Goal: Communication & Community: Answer question/provide support

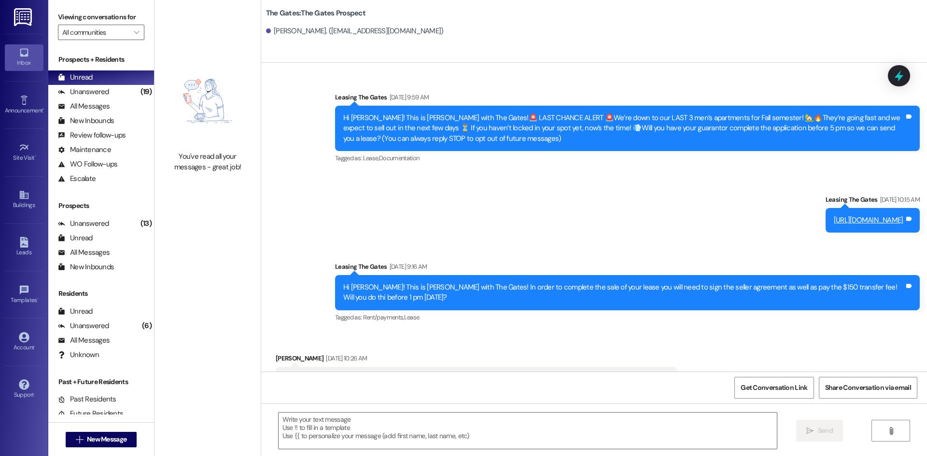
scroll to position [27, 0]
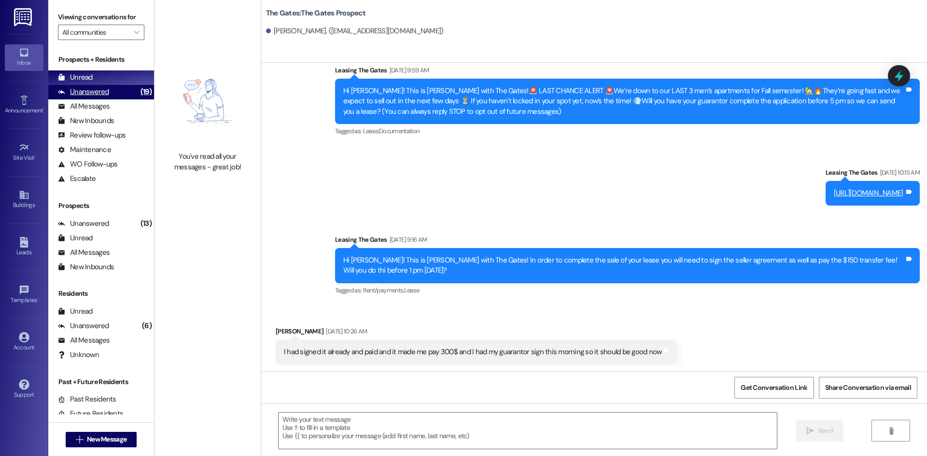
click at [102, 91] on div "Unanswered" at bounding box center [83, 92] width 51 height 10
click at [96, 80] on div "Unread (0)" at bounding box center [101, 78] width 106 height 14
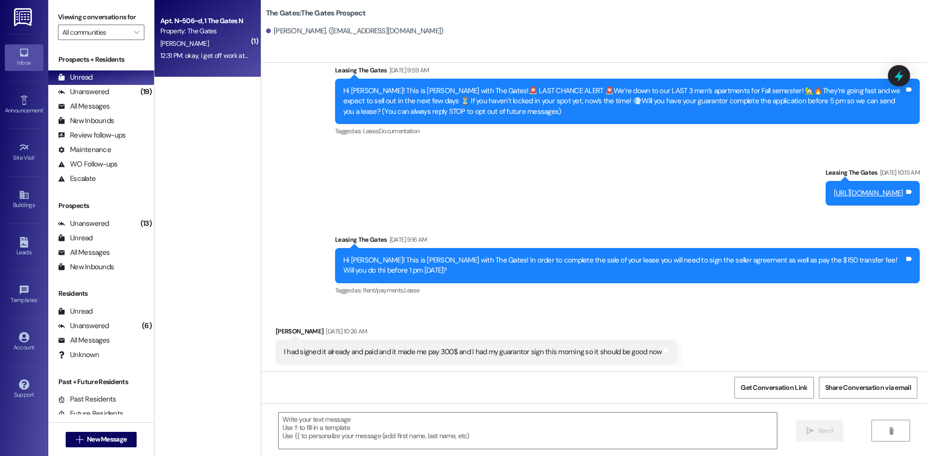
click at [226, 30] on div "Property: The Gates" at bounding box center [204, 31] width 89 height 10
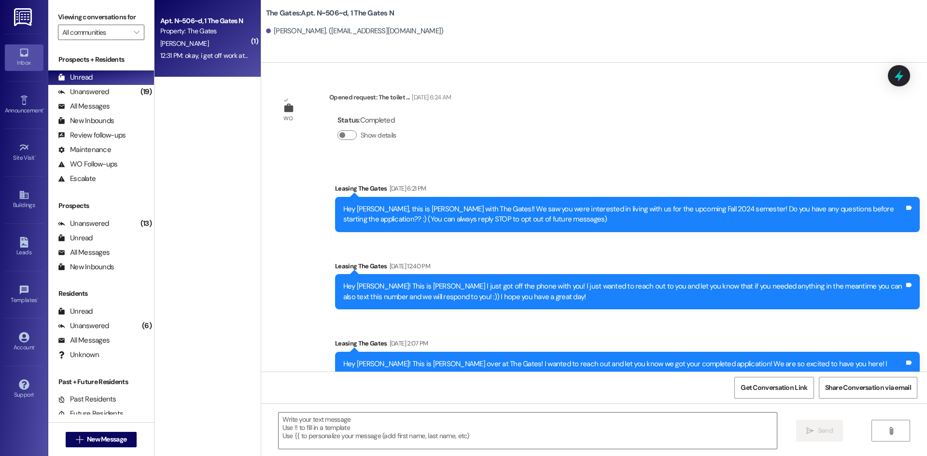
scroll to position [24272, 0]
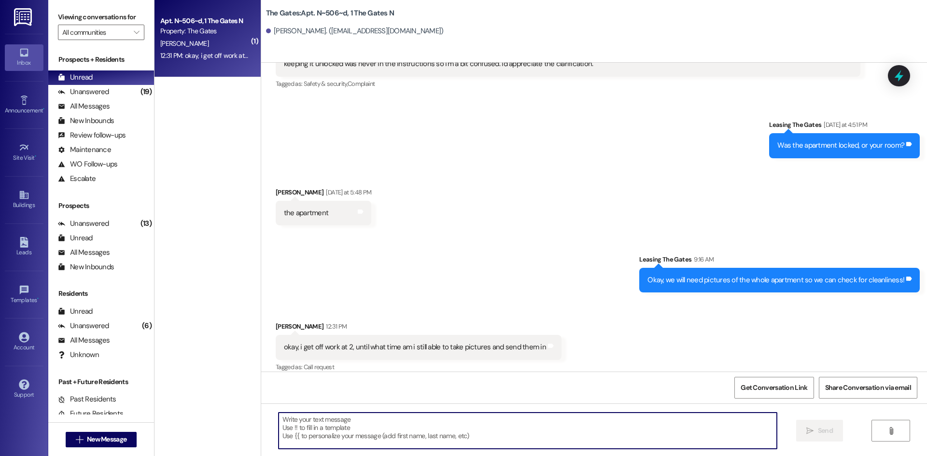
click at [437, 419] on textarea at bounding box center [528, 431] width 498 height 36
type textarea "5 pm"
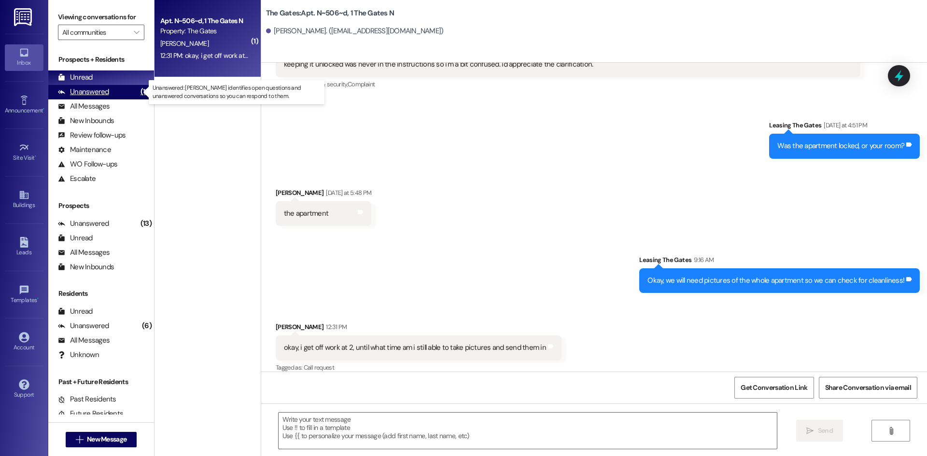
click at [99, 96] on div "Unanswered" at bounding box center [83, 92] width 51 height 10
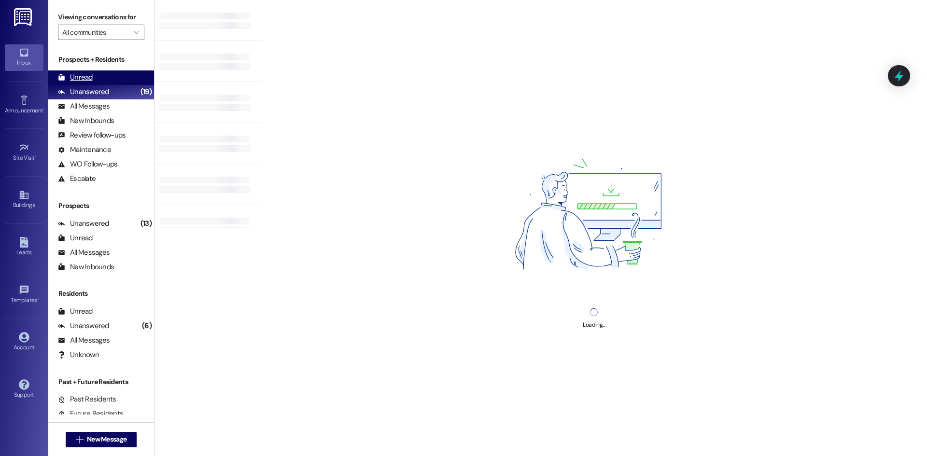
click at [83, 75] on div "Unread" at bounding box center [75, 77] width 35 height 10
